Goal: Check status: Check status

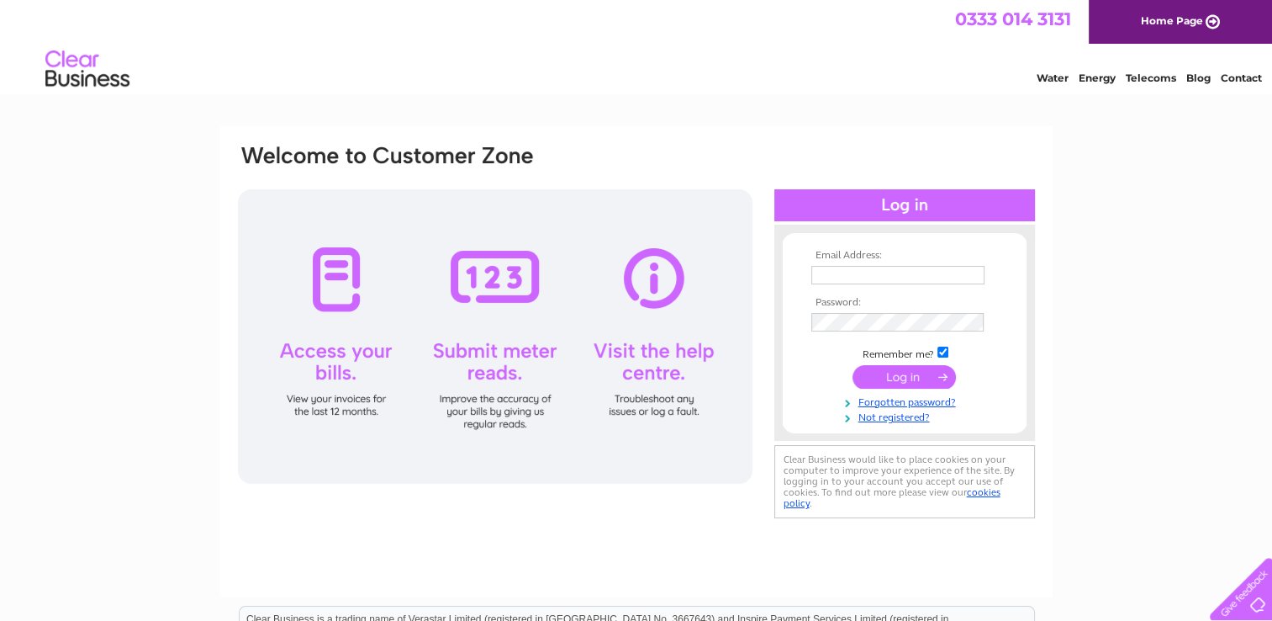
type input "andrew.newall@btconnect.com"
click at [901, 378] on input "submit" at bounding box center [904, 377] width 103 height 24
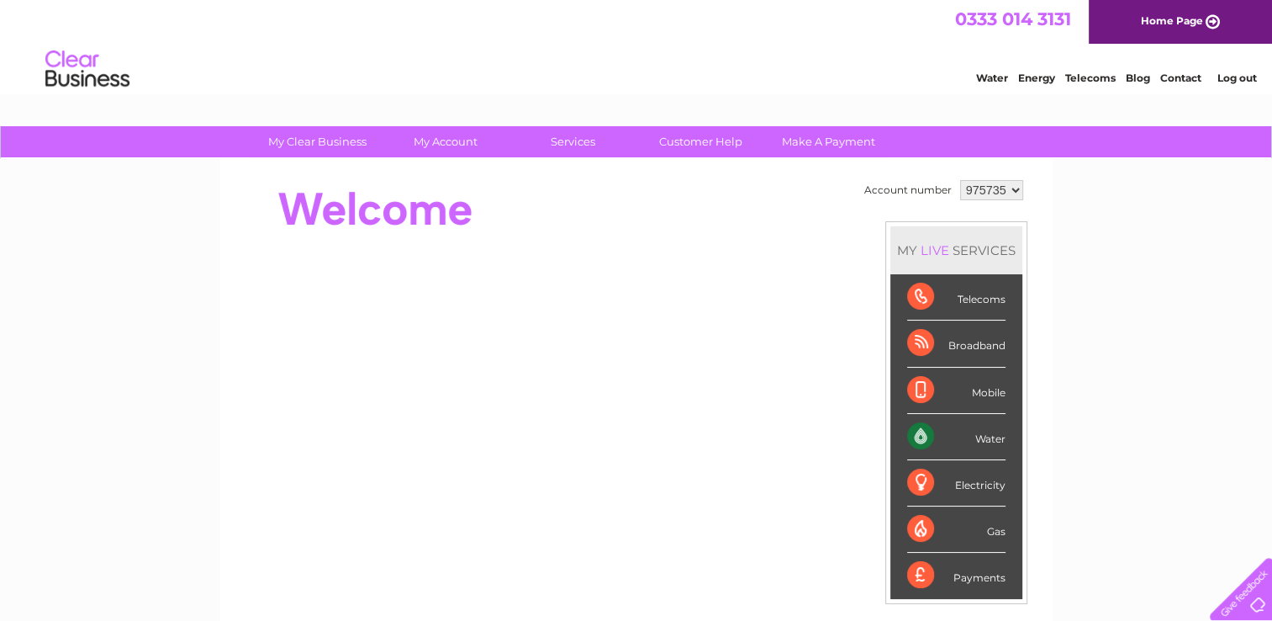
click at [915, 439] on div "Water" at bounding box center [956, 437] width 98 height 46
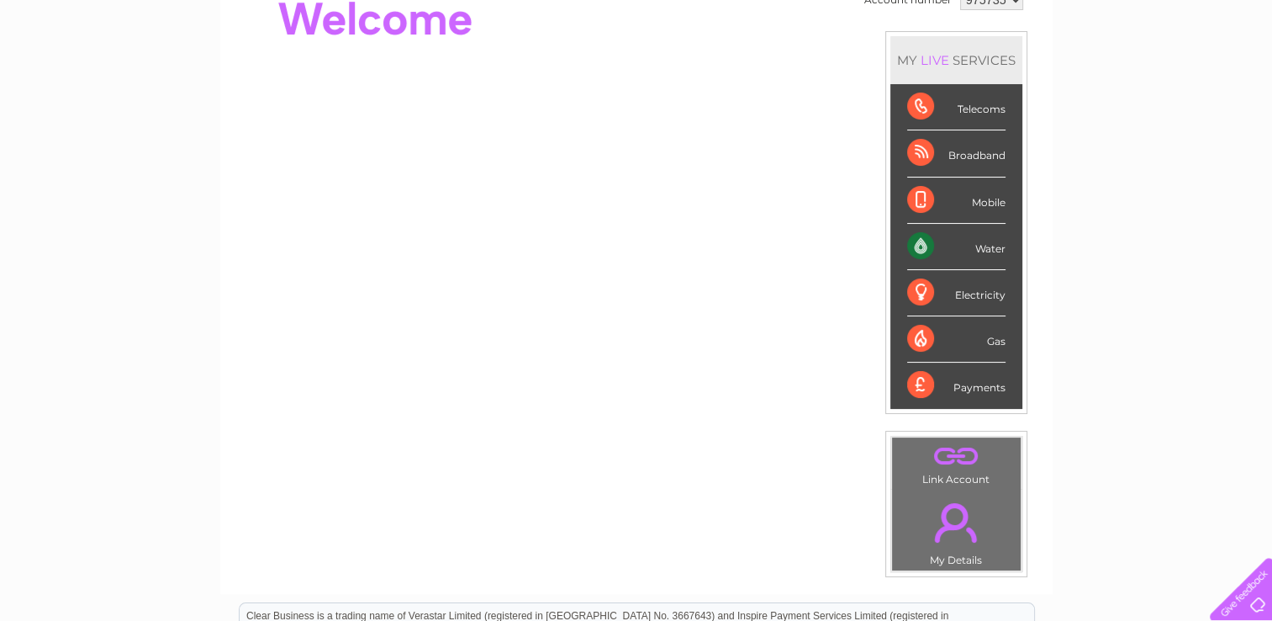
scroll to position [188, 0]
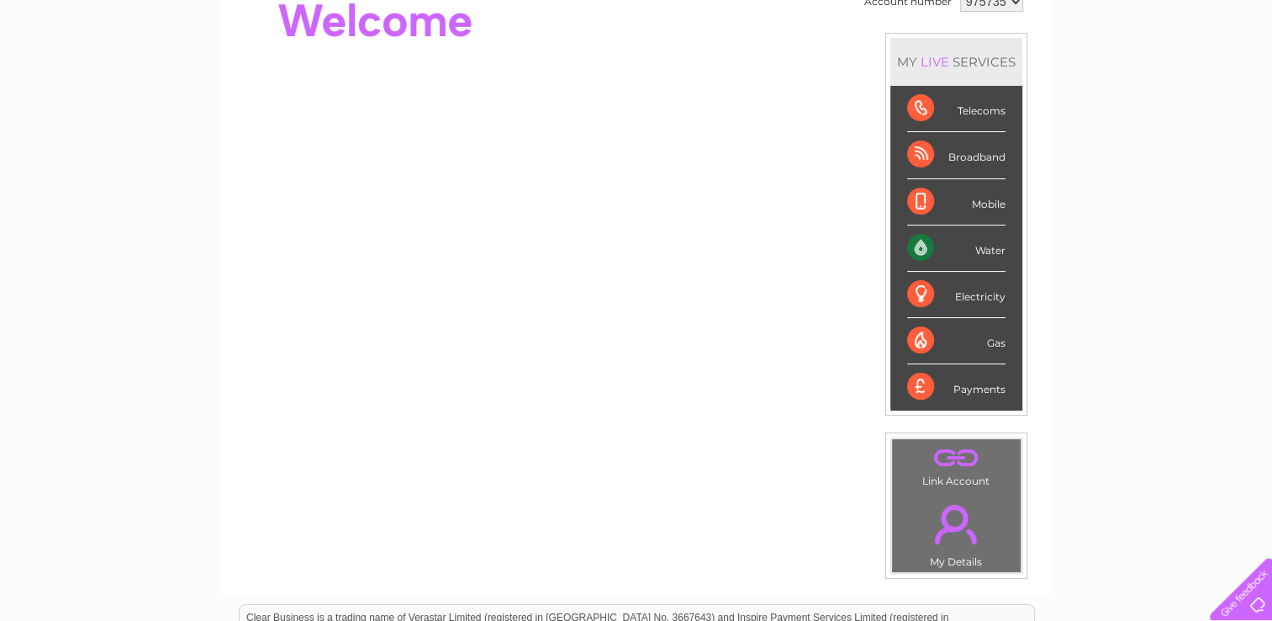
click at [922, 244] on div "Water" at bounding box center [956, 248] width 98 height 46
click at [920, 248] on div "Water" at bounding box center [956, 248] width 98 height 46
drag, startPoint x: 920, startPoint y: 248, endPoint x: 1102, endPoint y: 250, distance: 182.5
click at [1102, 250] on div "My Clear Business Login Details My Details My Preferences Link Account My Accou…" at bounding box center [636, 410] width 1272 height 945
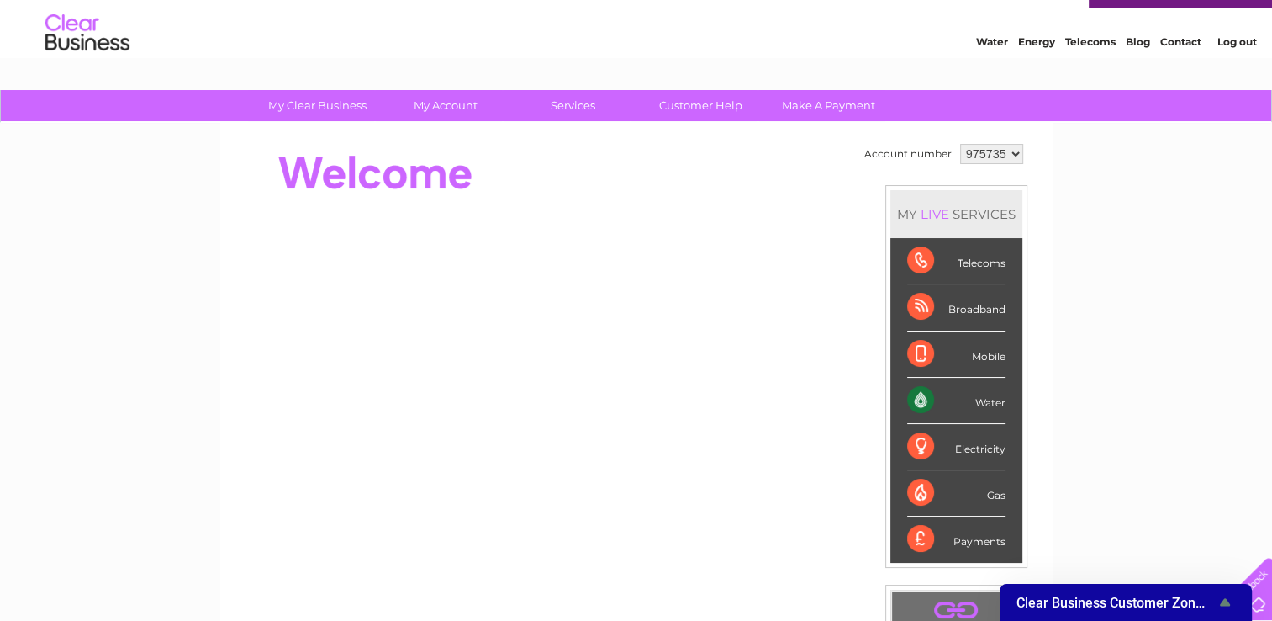
scroll to position [0, 0]
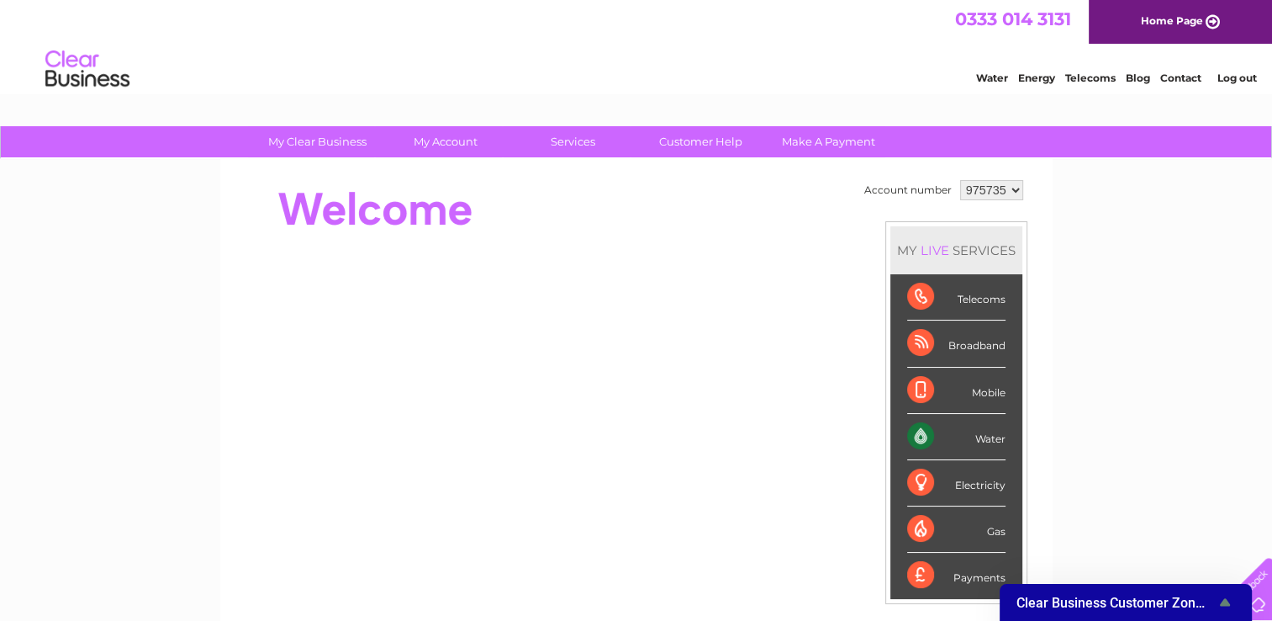
click at [1206, 18] on link "Home Page" at bounding box center [1180, 22] width 183 height 44
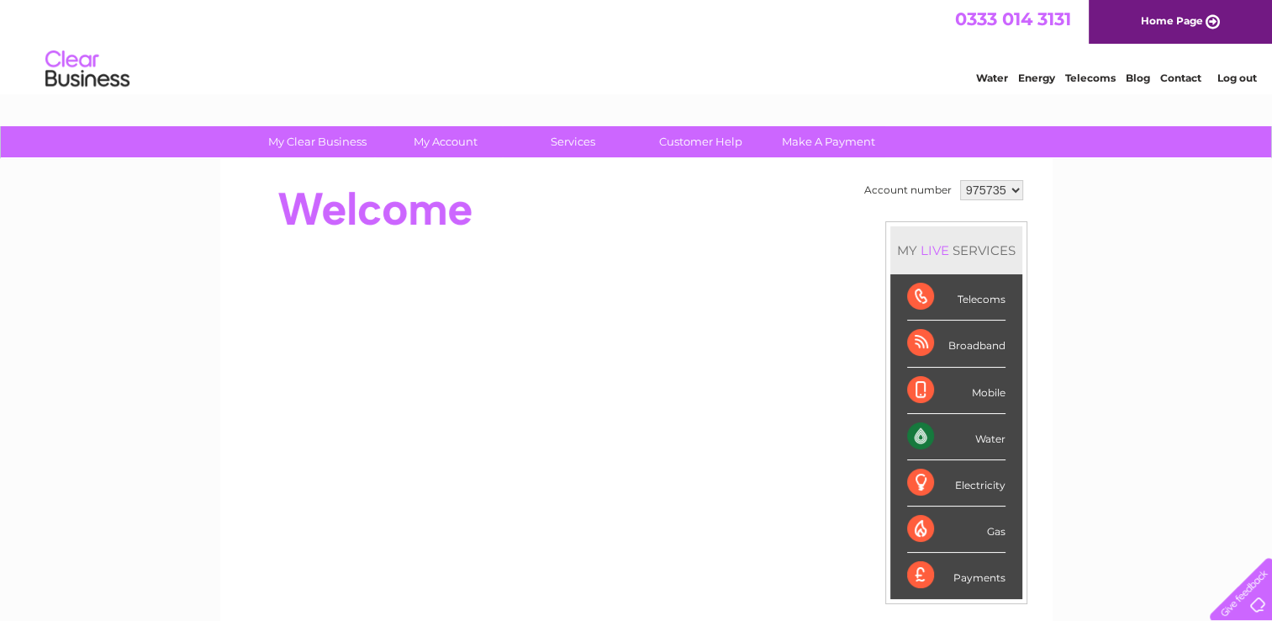
click at [224, 378] on div "Account number 975735 MY LIVE SERVICES Telecoms Broadband Mobile Water Electric…" at bounding box center [636, 471] width 832 height 625
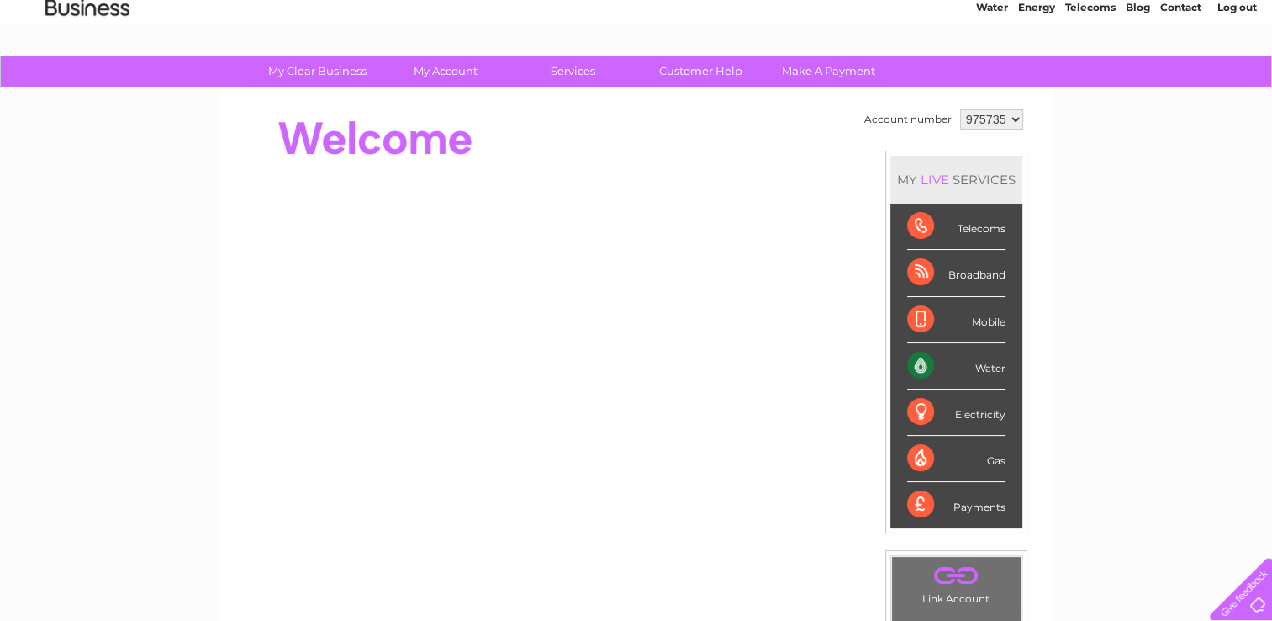
scroll to position [69, 0]
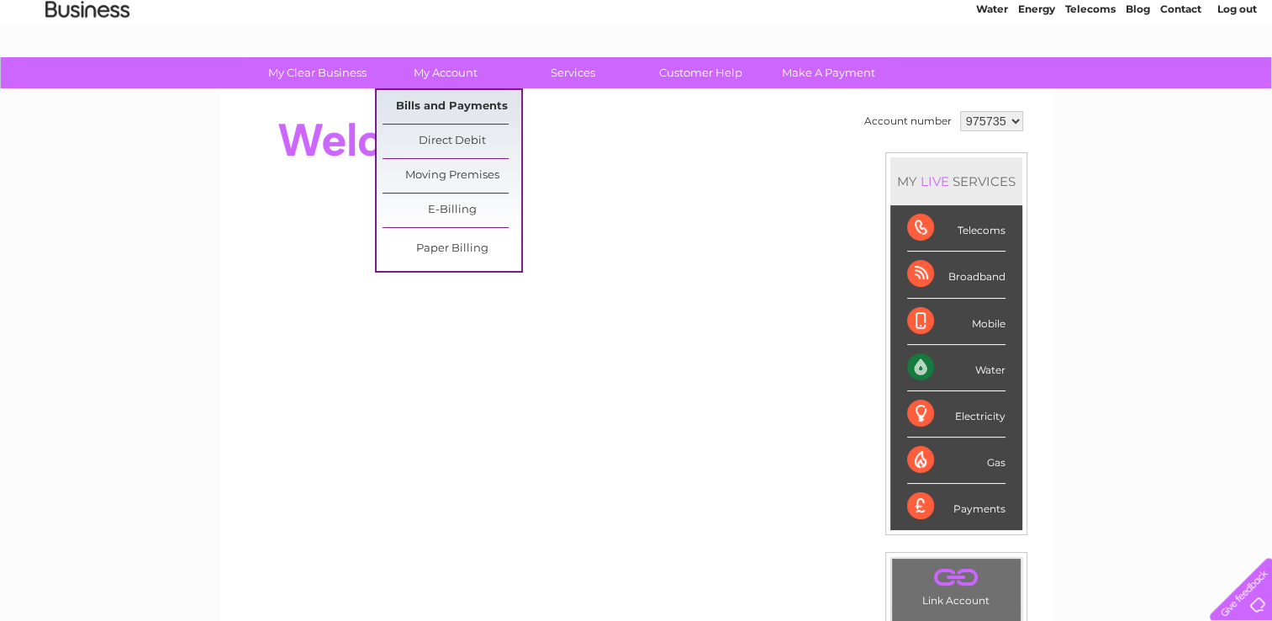
click at [454, 108] on link "Bills and Payments" at bounding box center [452, 107] width 139 height 34
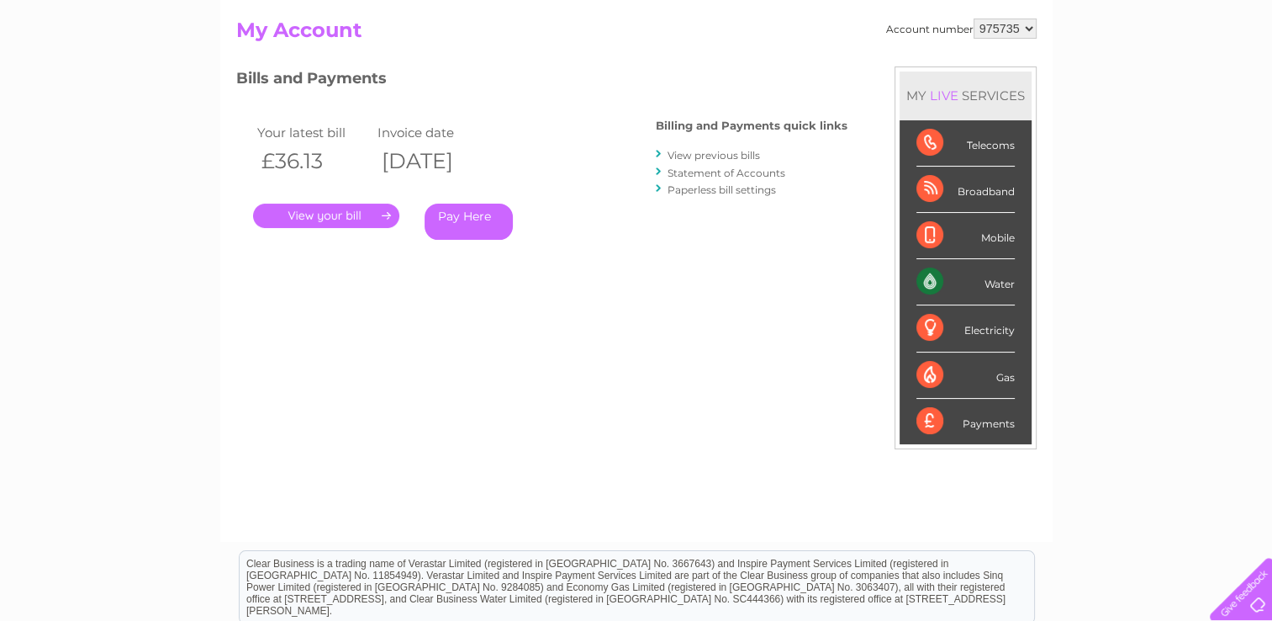
scroll to position [176, 0]
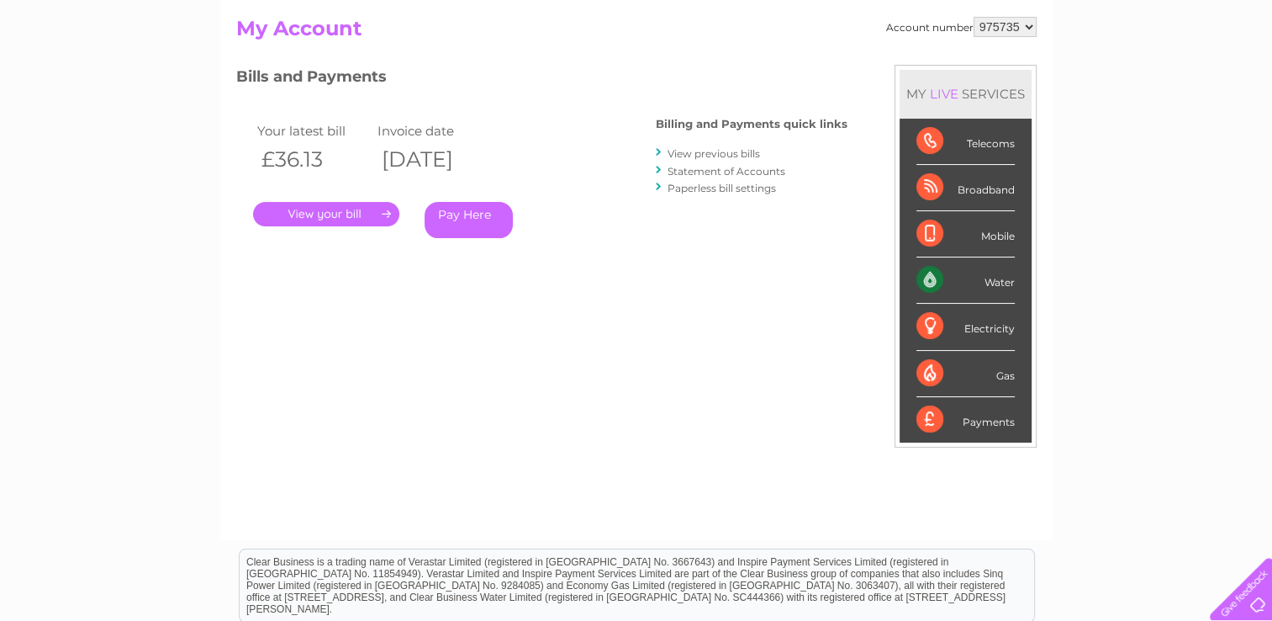
click at [345, 209] on link "." at bounding box center [326, 214] width 146 height 24
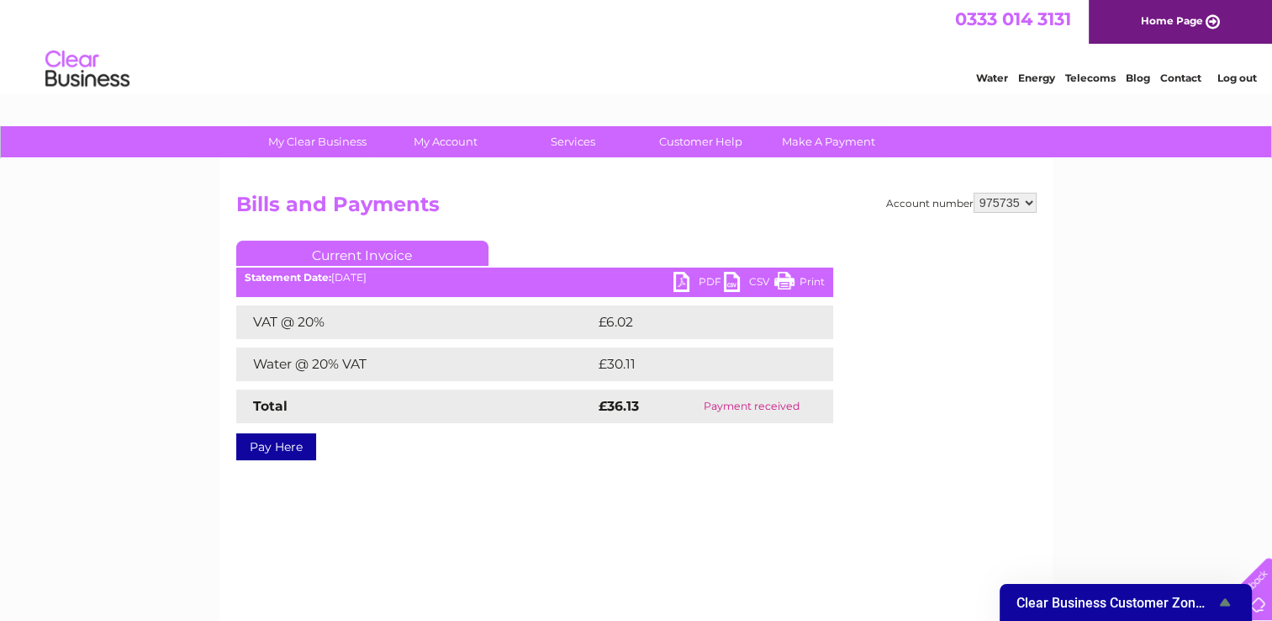
click at [1028, 203] on select "975735" at bounding box center [1005, 203] width 63 height 20
